Goal: Navigation & Orientation: Find specific page/section

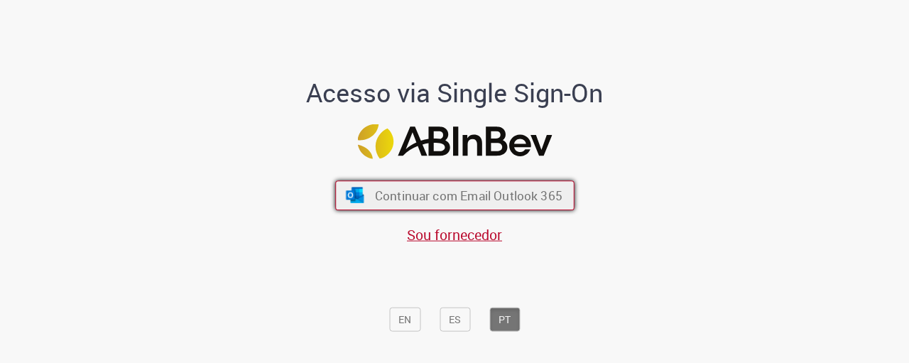
click at [456, 209] on button "Continuar com Email Outlook 365" at bounding box center [454, 195] width 239 height 30
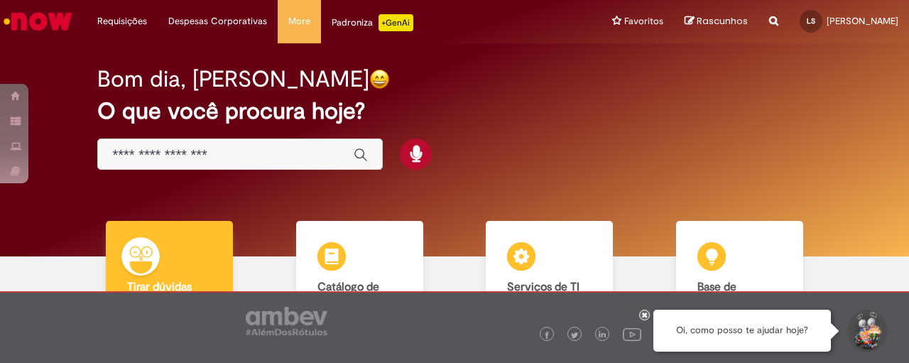
scroll to position [59, 0]
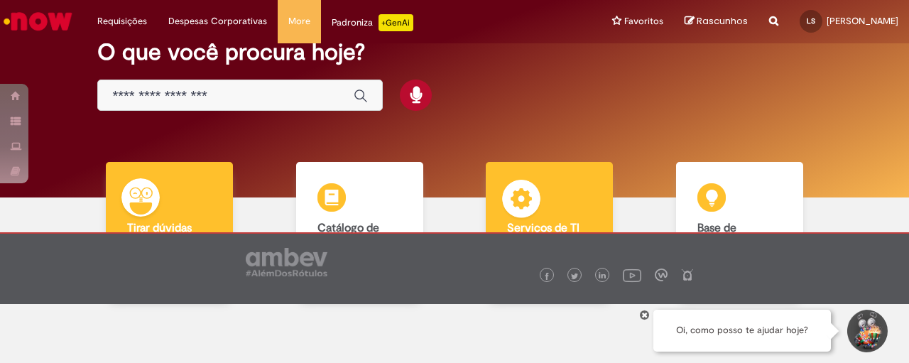
click at [592, 190] on div "Serviços de TI Serviços de TI Encontre ajuda" at bounding box center [549, 230] width 127 height 137
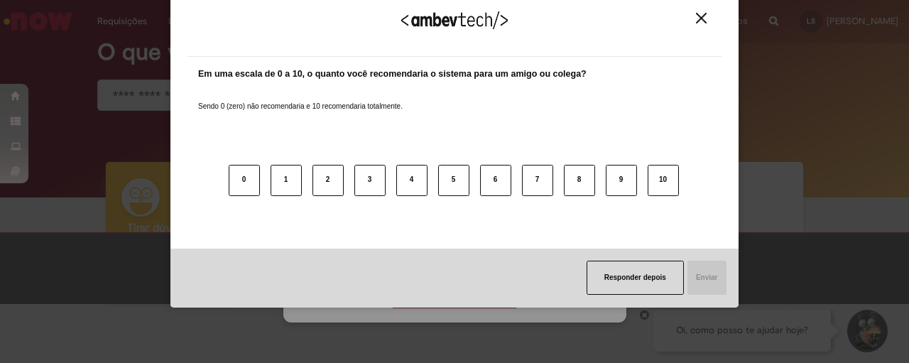
click at [706, 18] on img "Close" at bounding box center [701, 18] width 11 height 11
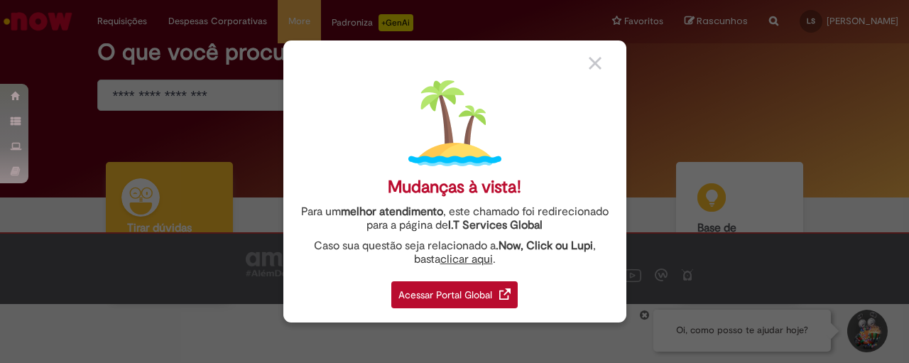
click at [493, 297] on div "Acessar Portal Global" at bounding box center [454, 294] width 126 height 27
